Goal: Check status: Check status

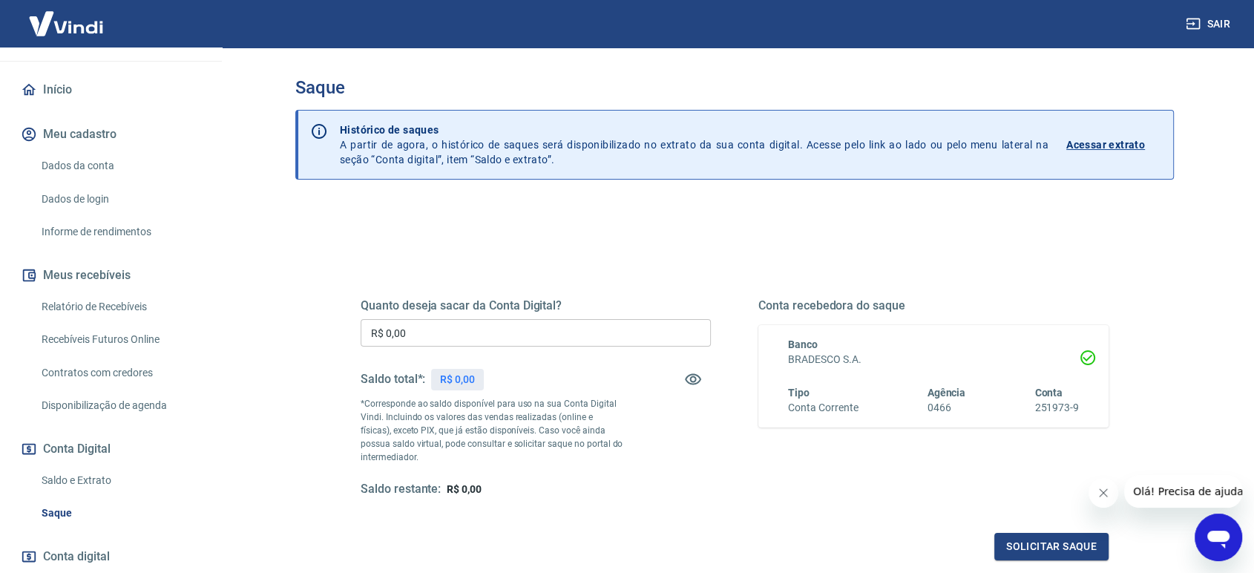
scroll to position [201, 0]
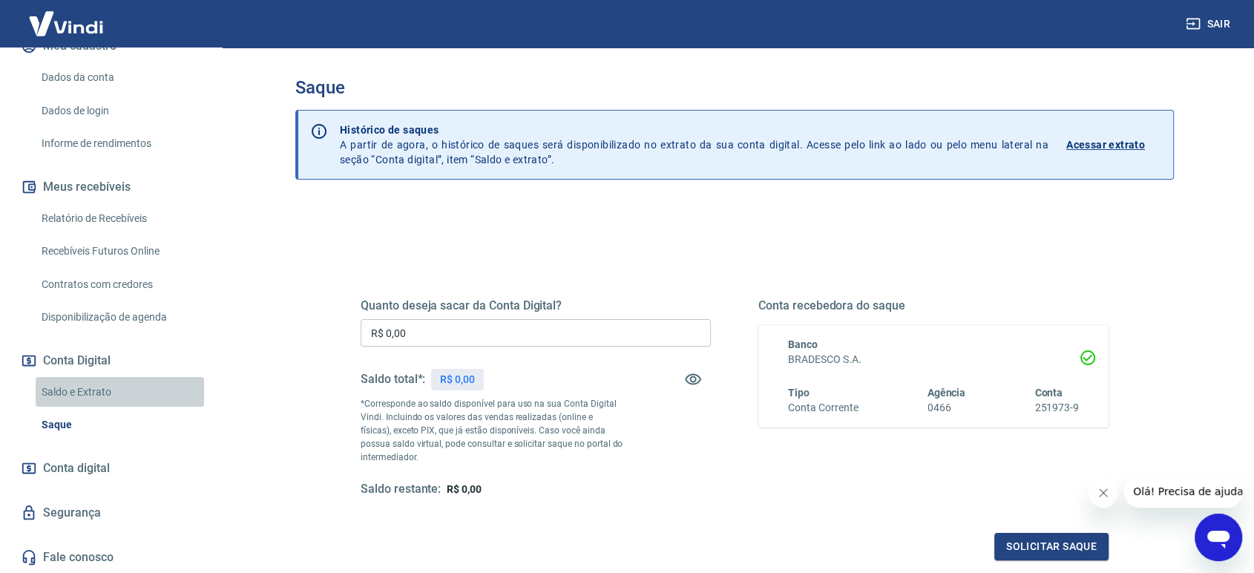
click at [125, 401] on link "Saldo e Extrato" at bounding box center [120, 392] width 168 height 30
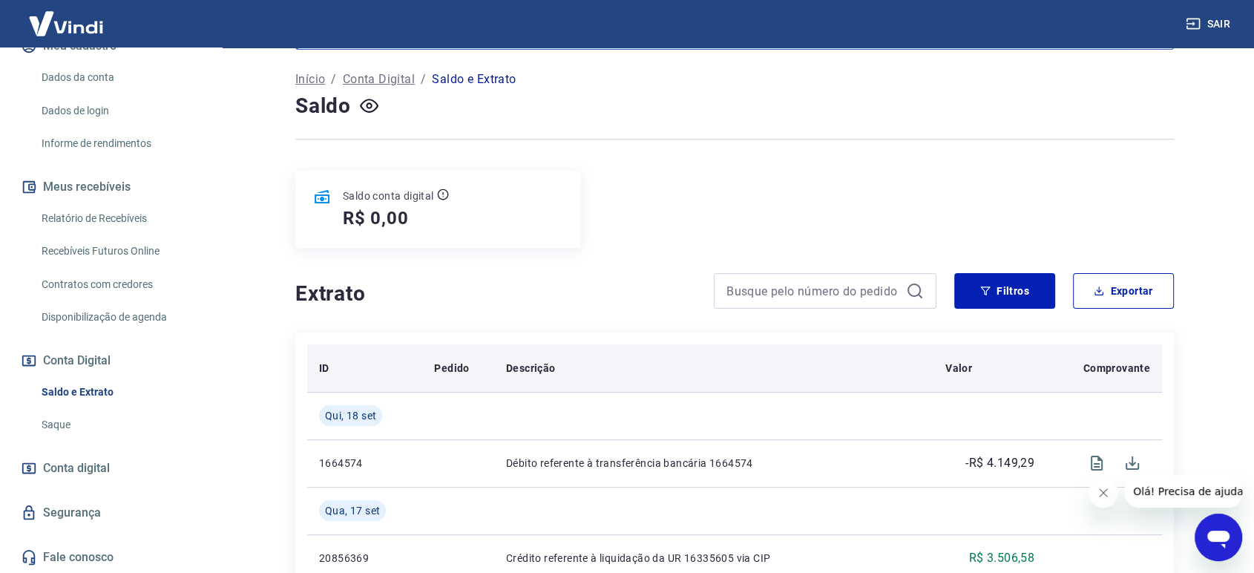
scroll to position [247, 0]
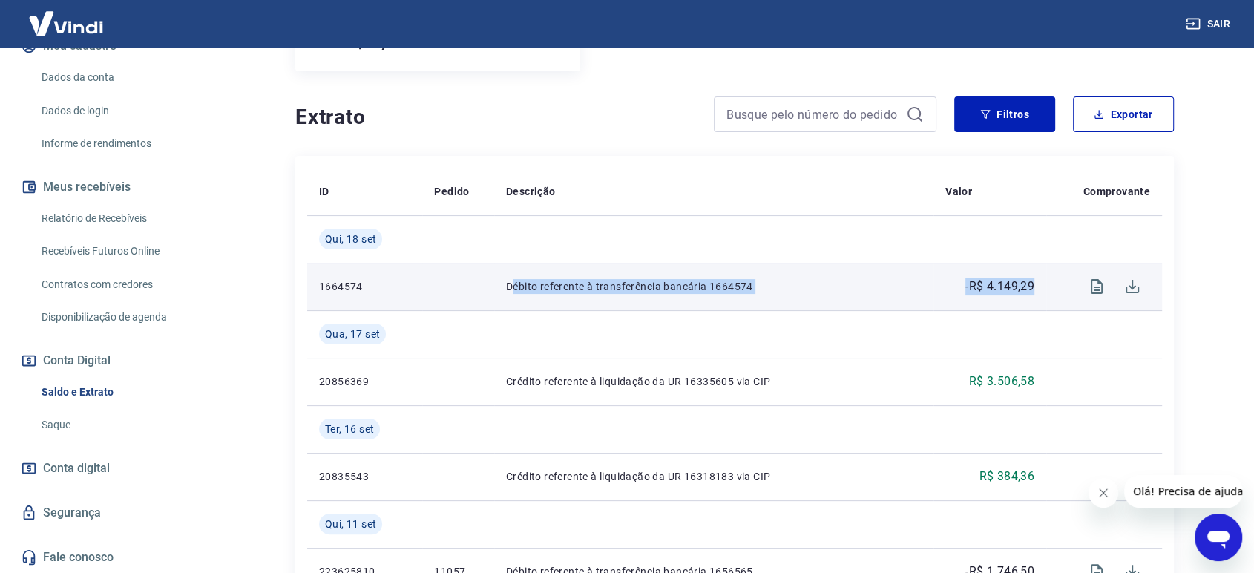
drag, startPoint x: 510, startPoint y: 288, endPoint x: 1039, endPoint y: 294, distance: 529.1
click at [1039, 294] on tr "1664574 Débito referente à transferência bancária 1664574 -R$ 4.149,29" at bounding box center [734, 286] width 855 height 47
click at [1034, 287] on td "-R$ 4.149,29" at bounding box center [989, 286] width 113 height 47
drag, startPoint x: 969, startPoint y: 289, endPoint x: 1028, endPoint y: 289, distance: 59.4
click at [1024, 289] on p "-R$ 4.149,29" at bounding box center [999, 287] width 69 height 18
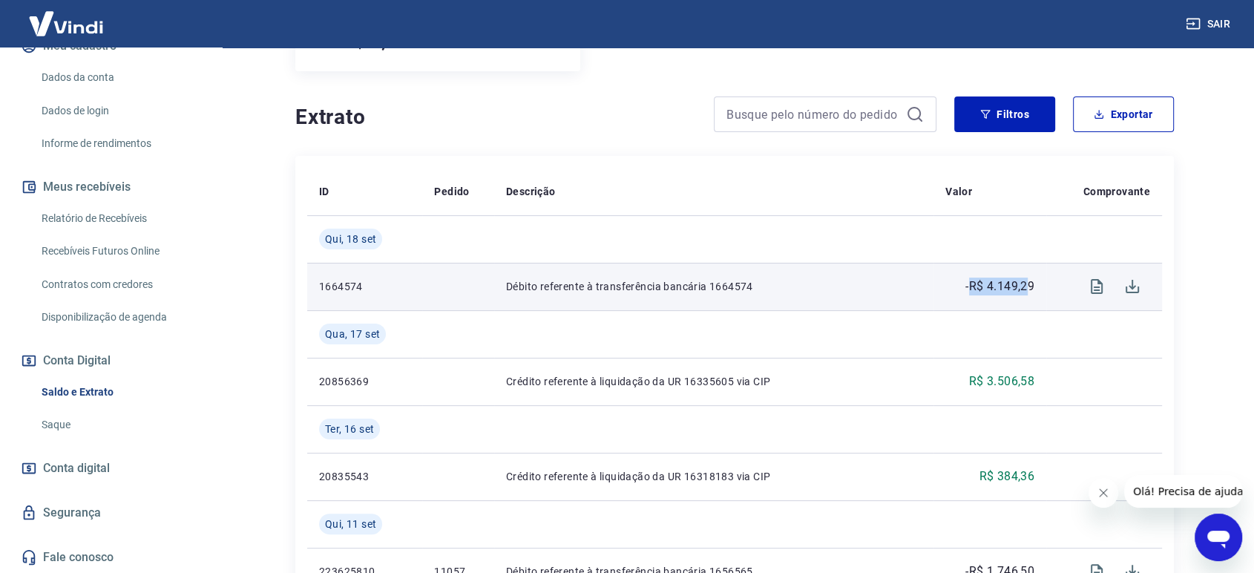
click at [1030, 289] on p "-R$ 4.149,29" at bounding box center [999, 287] width 69 height 18
click at [1021, 290] on p "-R$ 4.149,29" at bounding box center [999, 287] width 69 height 18
drag, startPoint x: 985, startPoint y: 284, endPoint x: 1040, endPoint y: 290, distance: 55.2
click at [1040, 290] on td "-R$ 4.149,29" at bounding box center [989, 286] width 113 height 47
click at [1027, 290] on p "-R$ 4.149,29" at bounding box center [999, 287] width 69 height 18
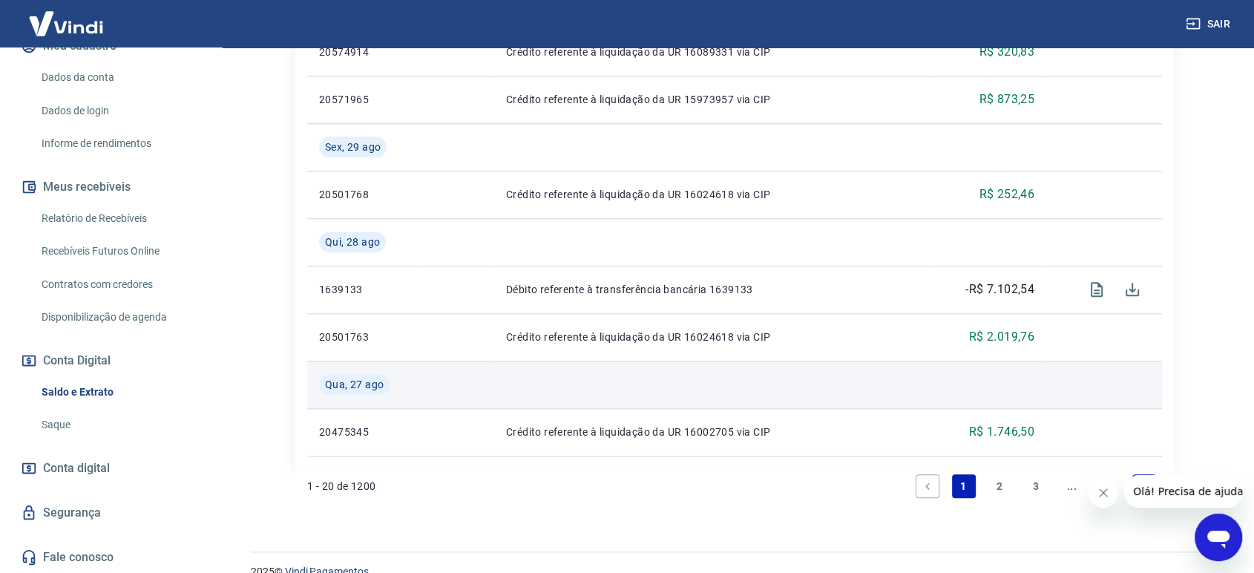
scroll to position [1550, 0]
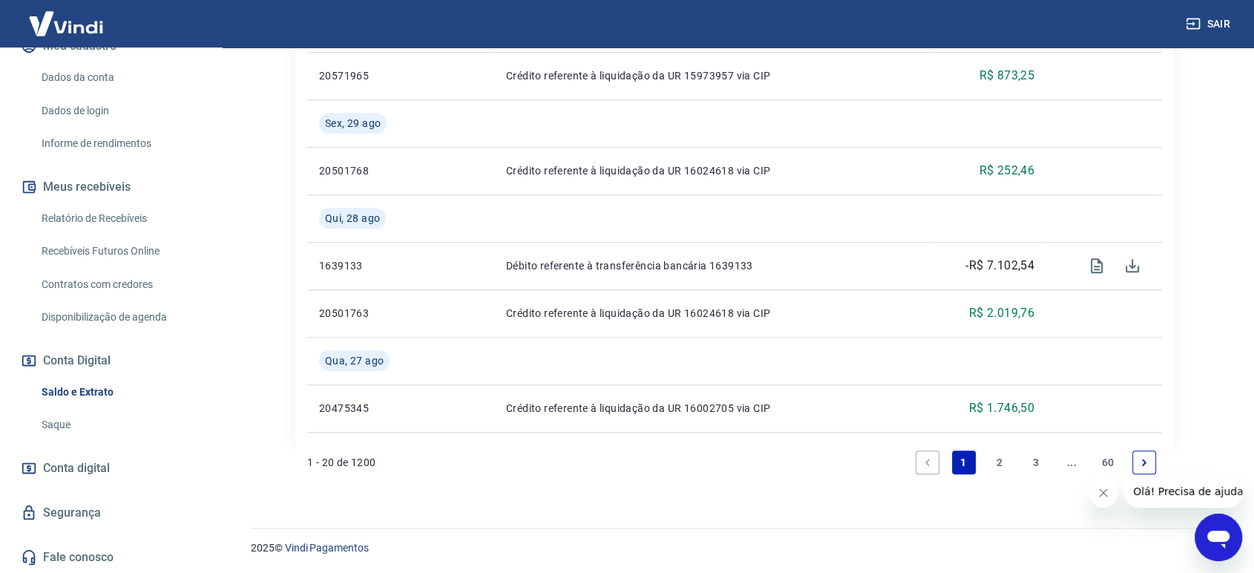
click at [1001, 467] on link "2" at bounding box center [1000, 462] width 24 height 24
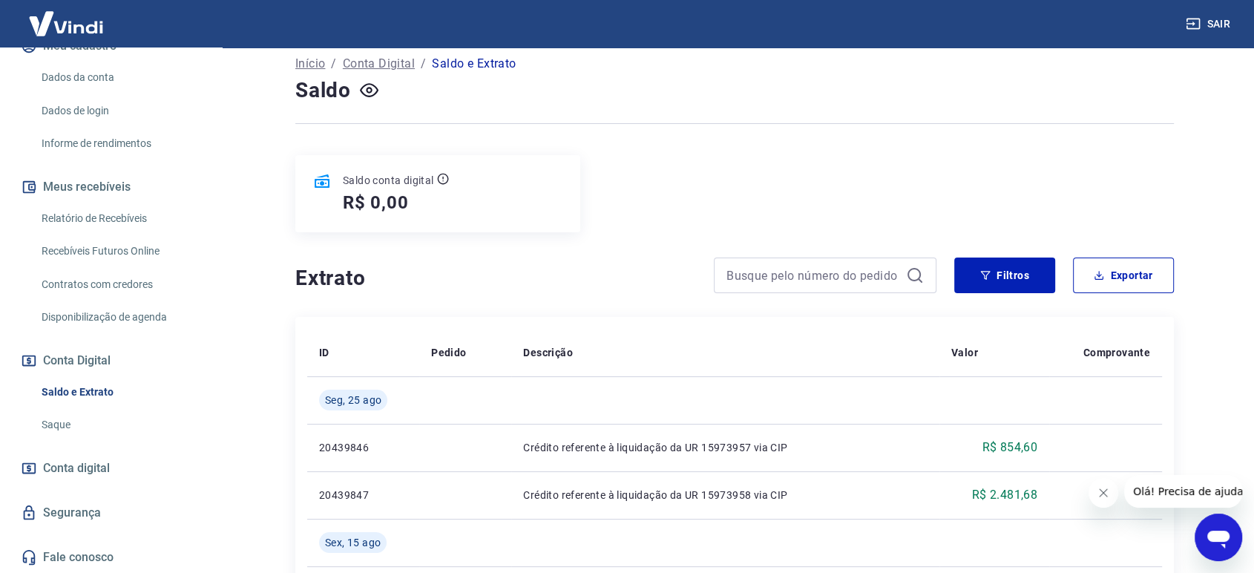
scroll to position [165, 0]
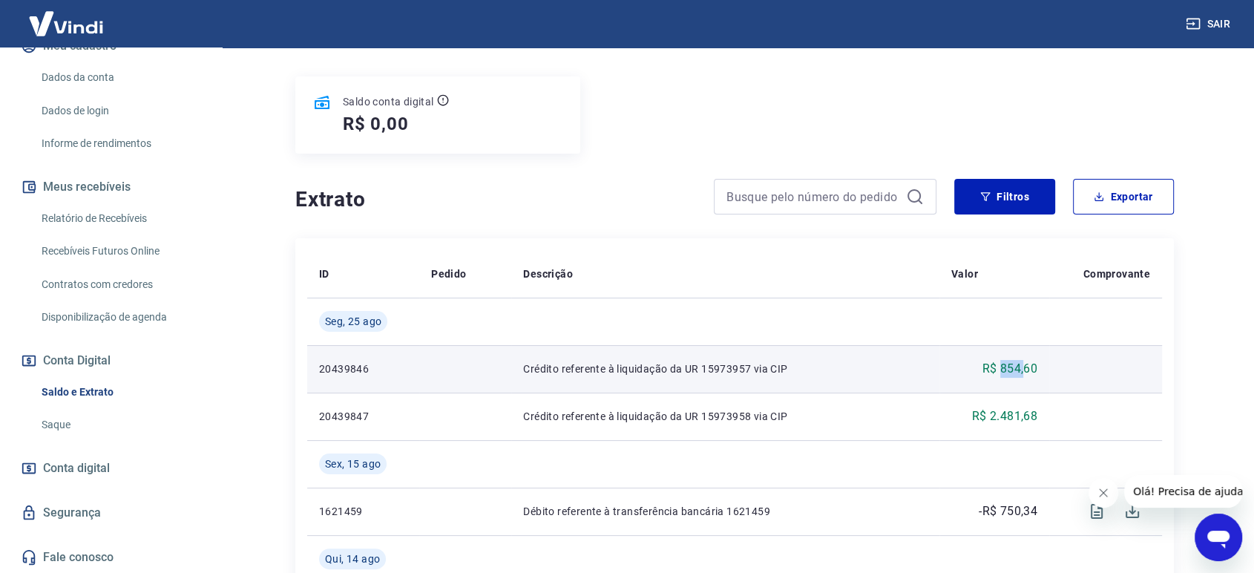
drag, startPoint x: 1000, startPoint y: 367, endPoint x: 1039, endPoint y: 378, distance: 40.9
click at [1031, 376] on p "R$ 854,60" at bounding box center [1010, 369] width 56 height 18
click at [1045, 378] on td "R$ 854,60" at bounding box center [994, 368] width 110 height 47
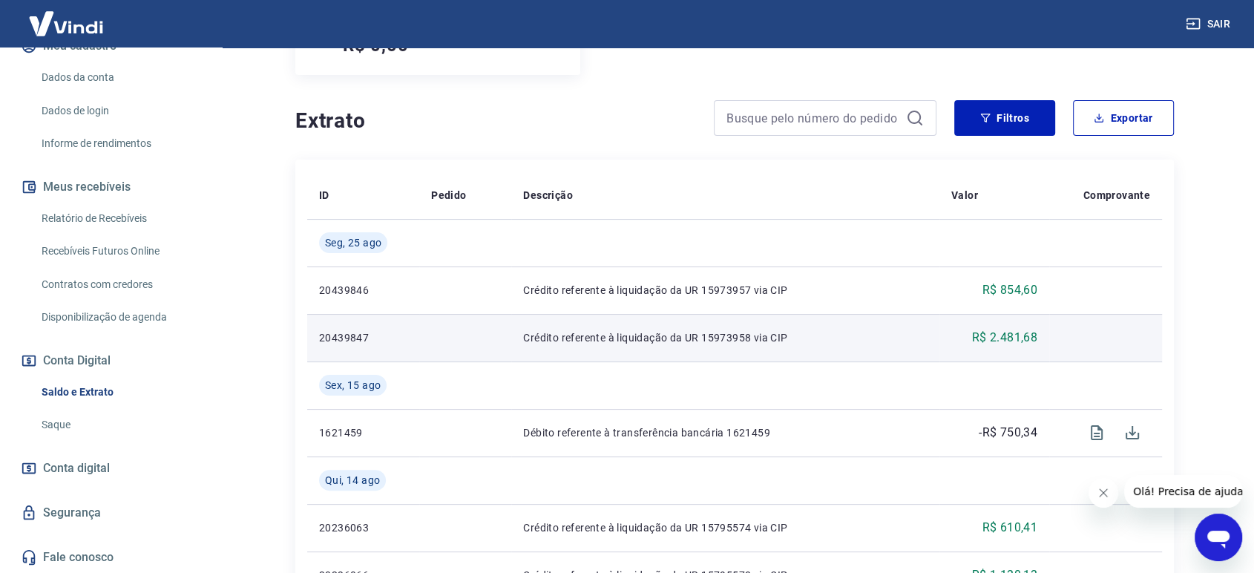
scroll to position [247, 0]
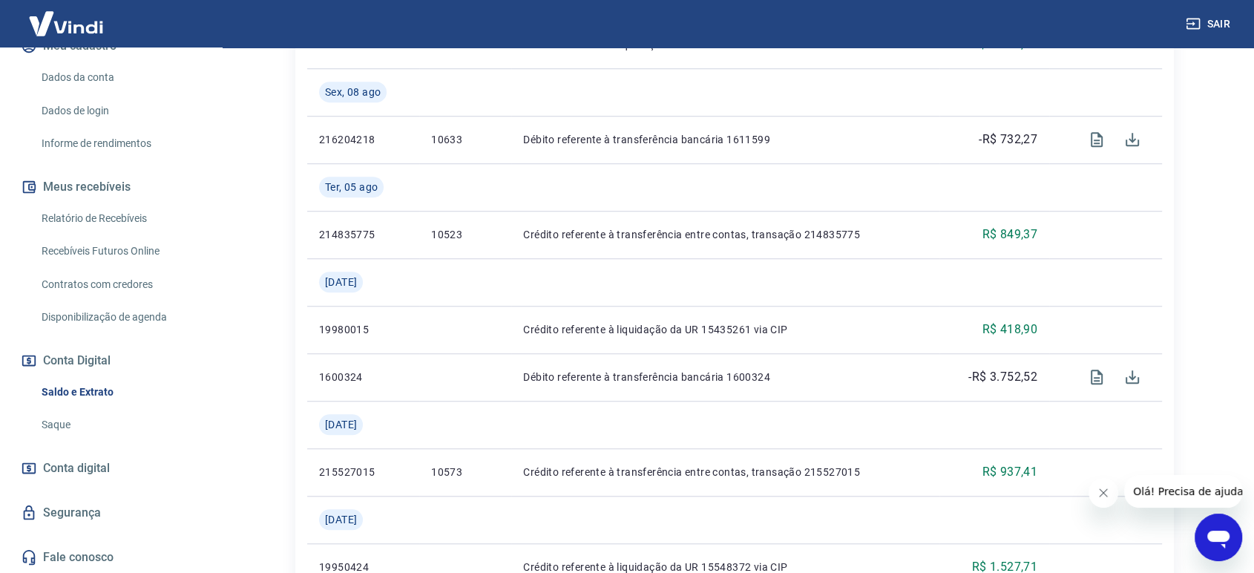
click at [1102, 499] on button "Fechar mensagem da empresa" at bounding box center [1104, 493] width 30 height 30
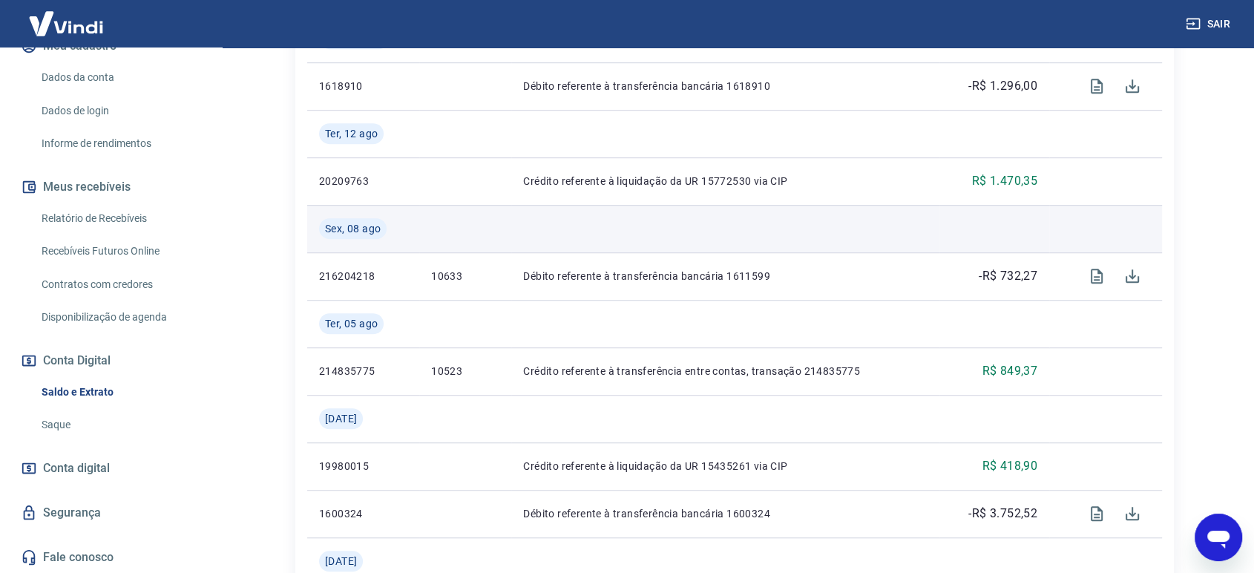
scroll to position [1008, 0]
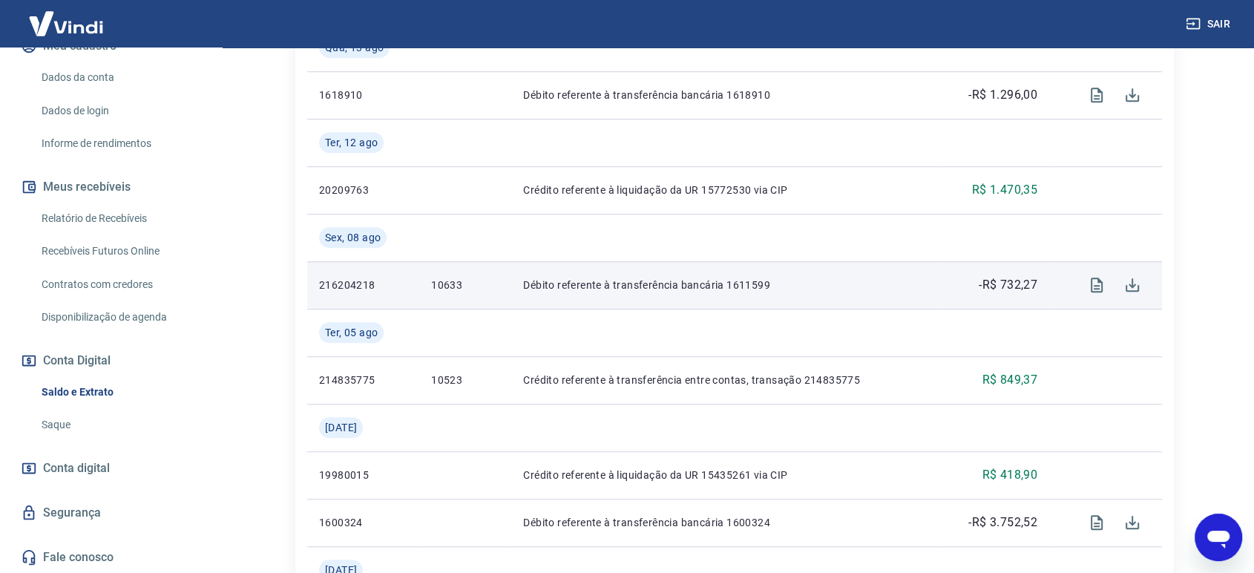
click at [1008, 292] on p "-R$ 732,27" at bounding box center [1008, 285] width 59 height 18
click at [773, 280] on p "Débito referente à transferência bancária 1611599" at bounding box center [725, 285] width 404 height 15
click at [1004, 288] on p "-R$ 732,27" at bounding box center [1008, 285] width 59 height 18
click at [1005, 288] on p "-R$ 732,27" at bounding box center [1008, 285] width 59 height 18
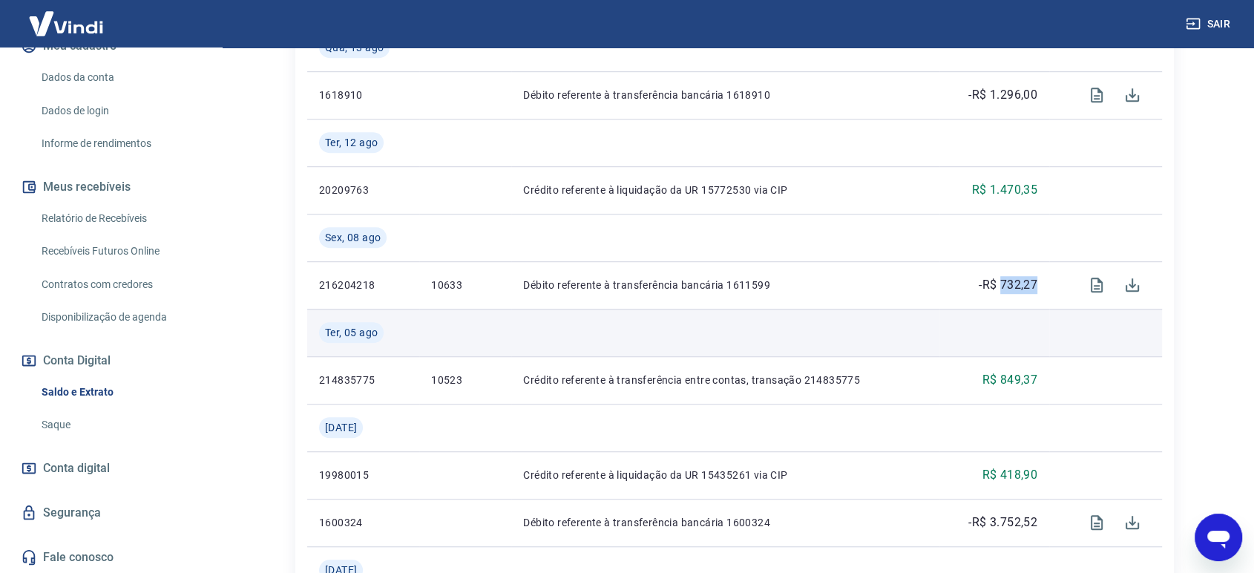
drag, startPoint x: 1022, startPoint y: 285, endPoint x: 1004, endPoint y: 313, distance: 33.4
click at [1022, 287] on p "-R$ 732,27" at bounding box center [1008, 285] width 59 height 18
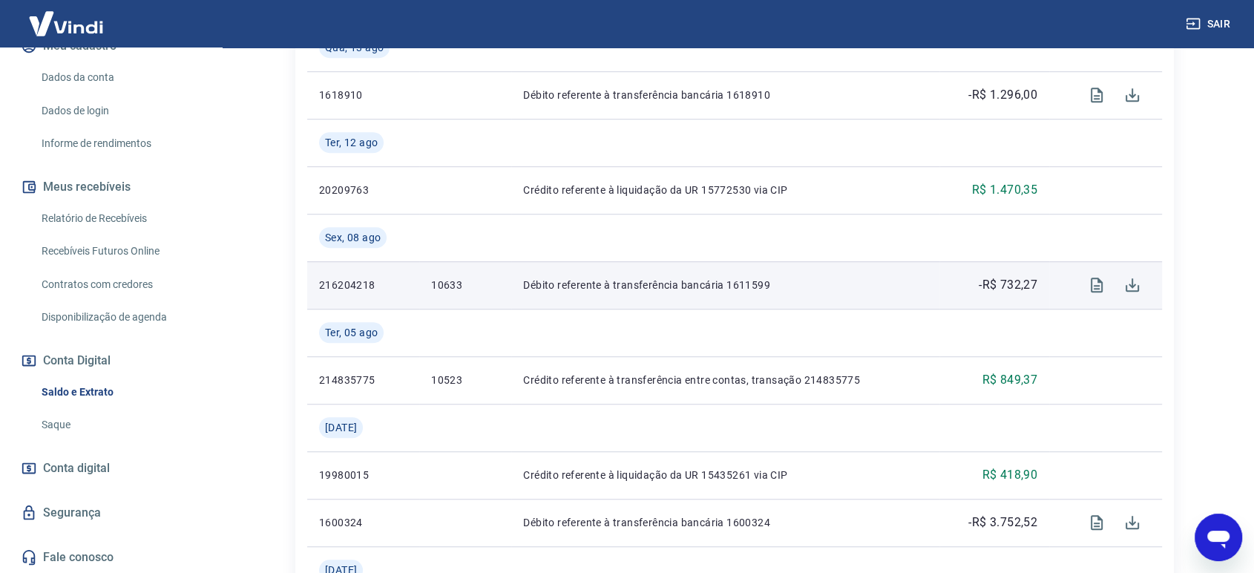
drag, startPoint x: 603, startPoint y: 269, endPoint x: 707, endPoint y: 284, distance: 105.7
click at [605, 269] on td "Débito referente à transferência bancária 1611599" at bounding box center [725, 284] width 428 height 47
click at [446, 284] on p "10633" at bounding box center [465, 285] width 68 height 15
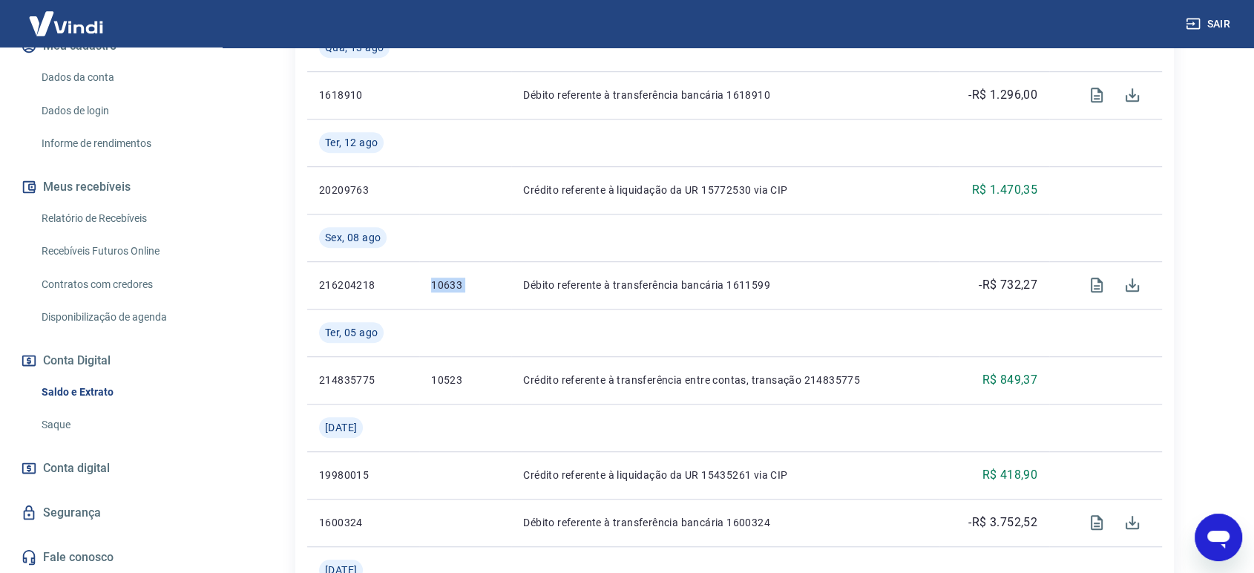
copy p "10633"
